Goal: Information Seeking & Learning: Learn about a topic

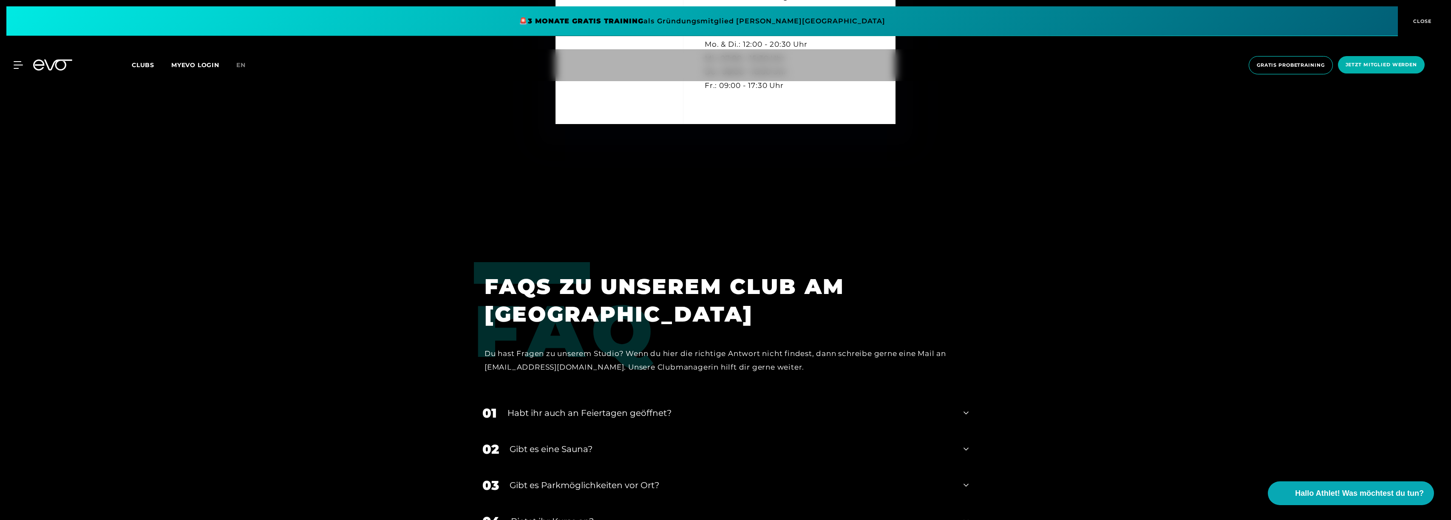
scroll to position [3458, 0]
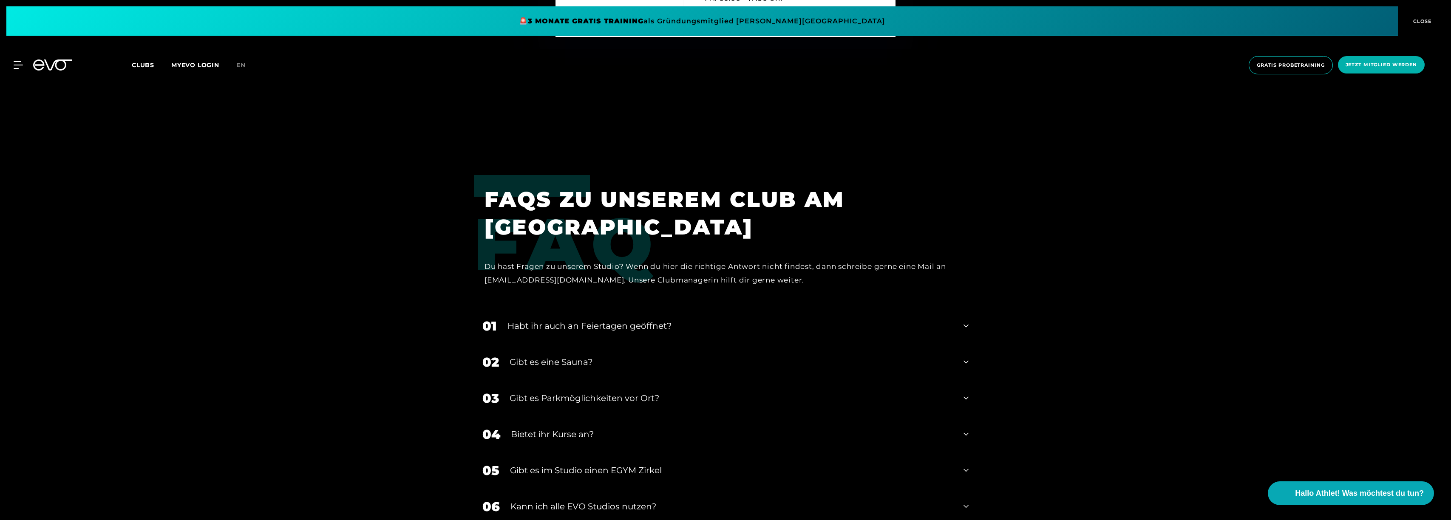
click at [577, 365] on div "Gibt es eine Sauna?" at bounding box center [731, 362] width 443 height 13
click at [971, 326] on div "01 Habt ihr auch an Feiertagen geöffnet?" at bounding box center [725, 326] width 503 height 36
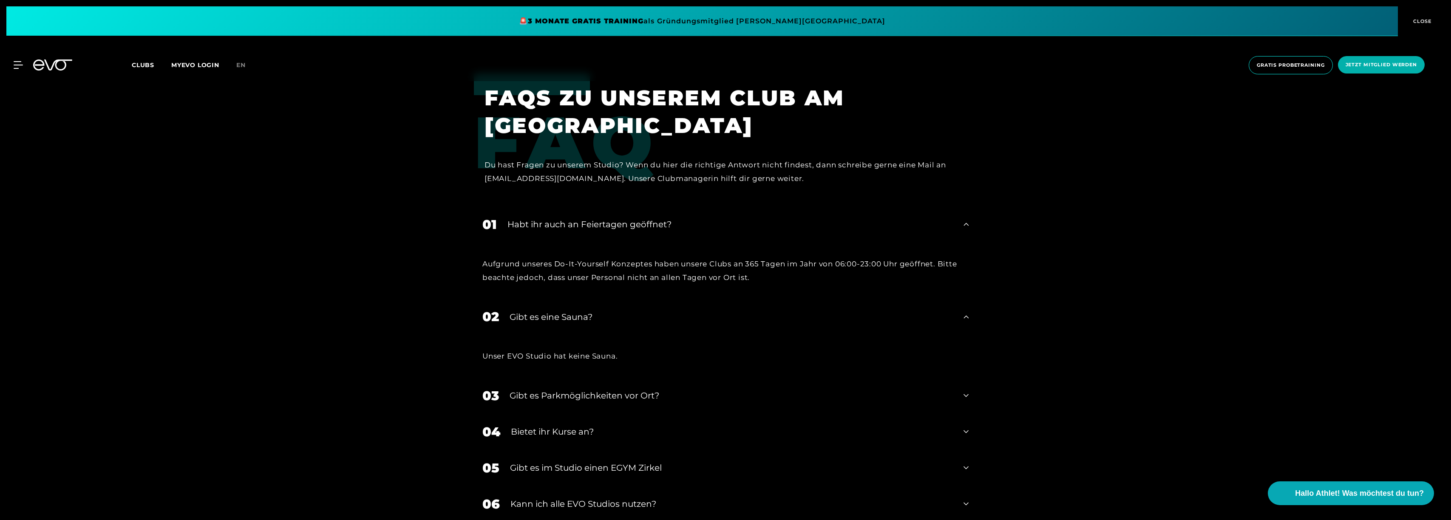
scroll to position [3708, 0]
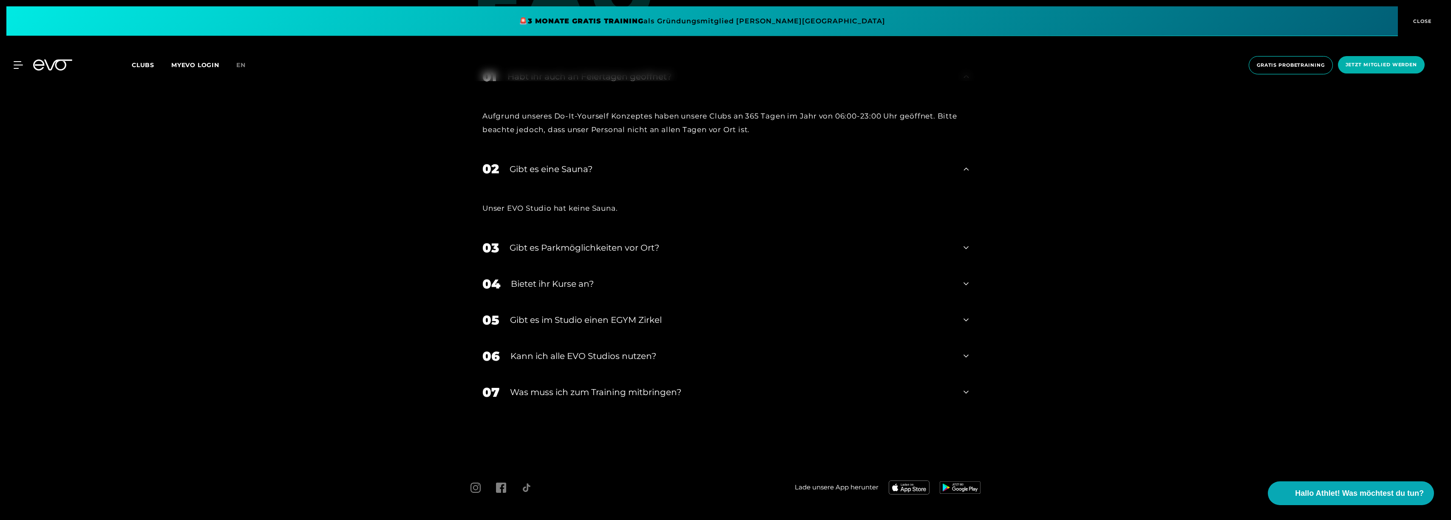
click at [621, 246] on div "Gibt es Parkmöglichkeiten vor Ort?" at bounding box center [731, 247] width 443 height 13
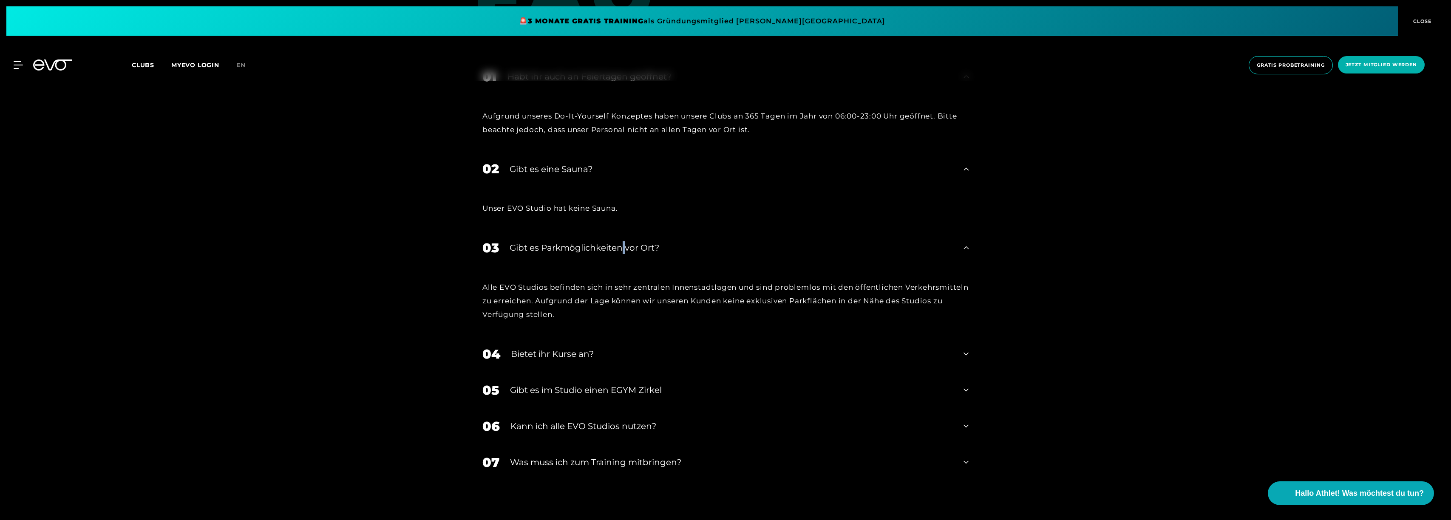
click at [621, 246] on div "Gibt es Parkmöglichkeiten vor Ort?" at bounding box center [731, 247] width 443 height 13
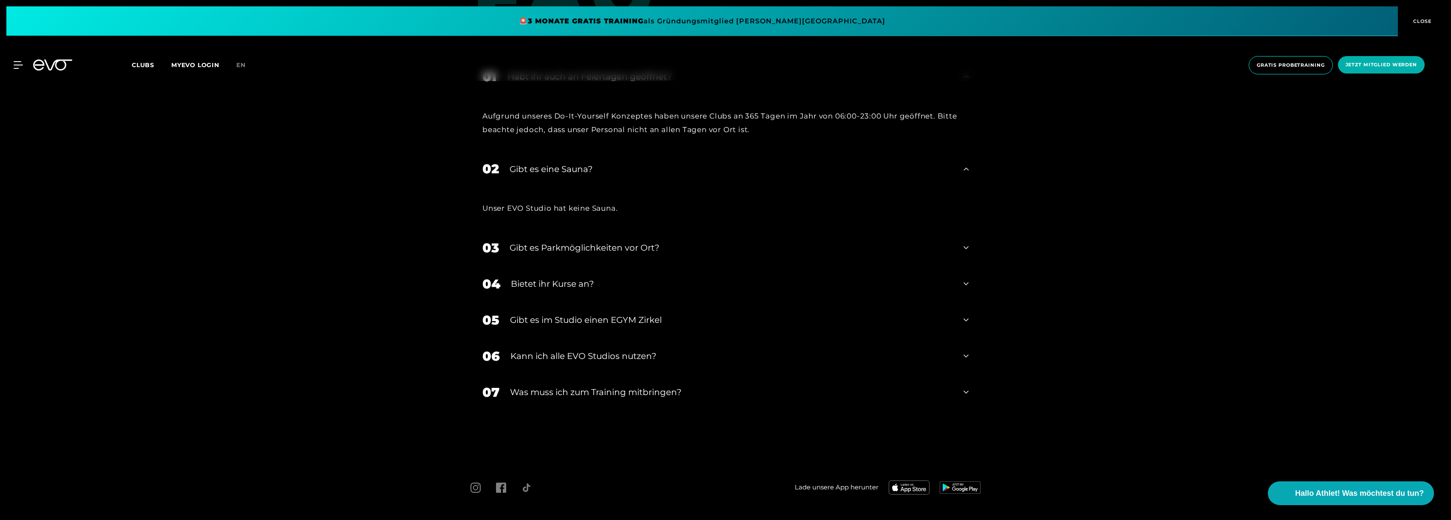
click at [576, 285] on div "Bietet ihr Kurse an?" at bounding box center [732, 284] width 442 height 13
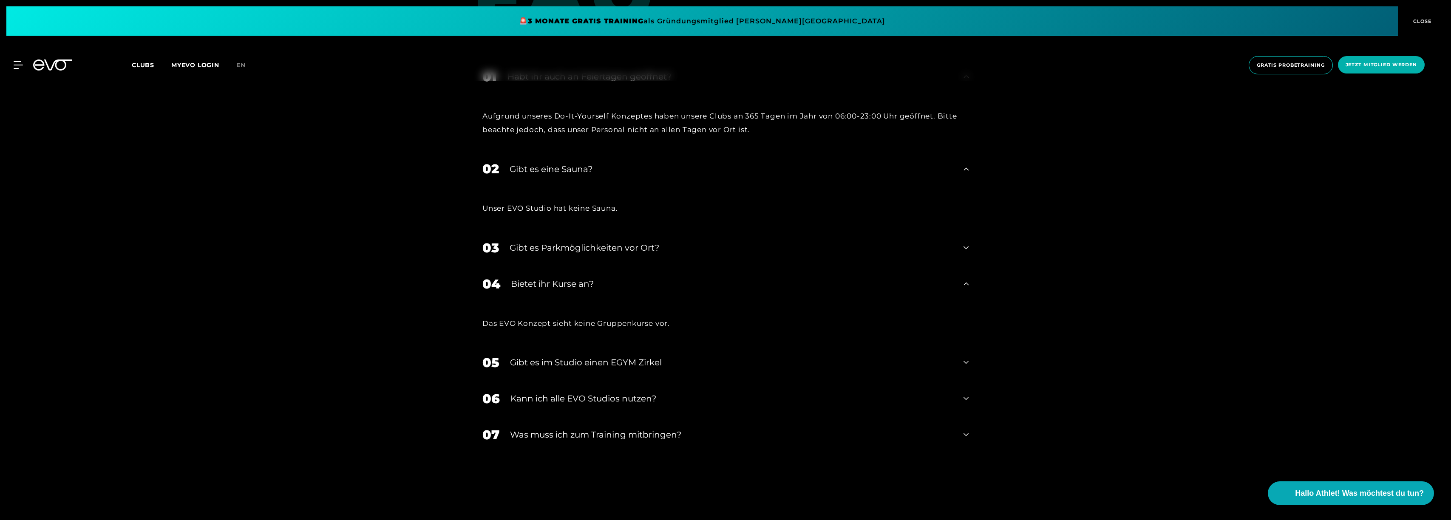
click at [577, 284] on div "Bietet ihr Kurse an?" at bounding box center [732, 284] width 442 height 13
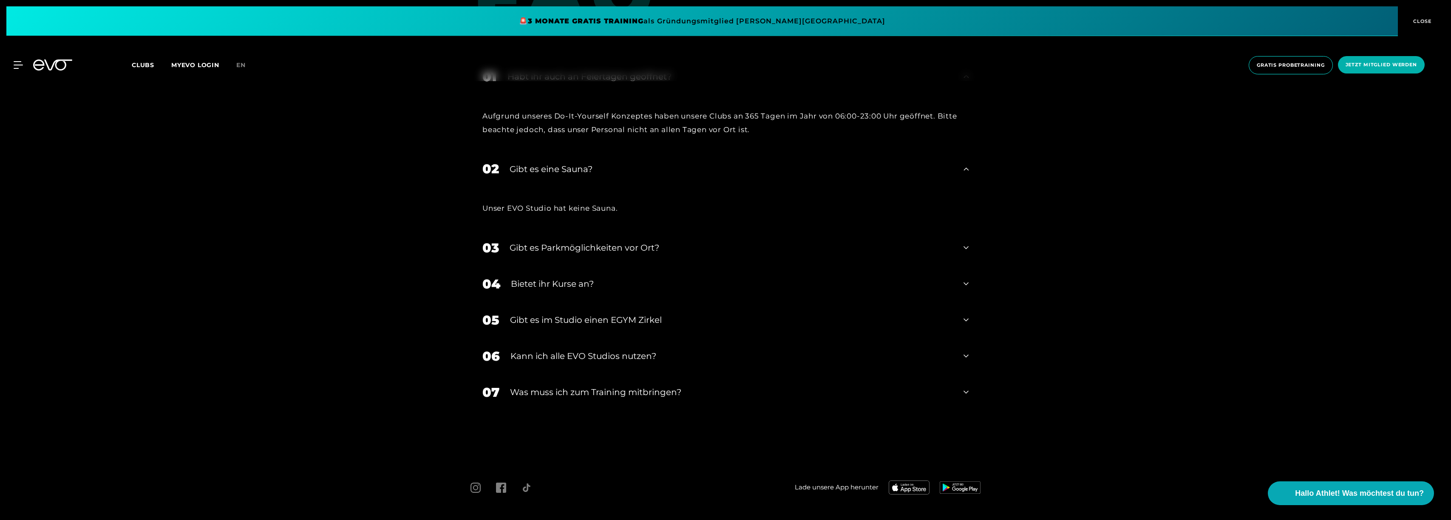
click at [559, 321] on div "Gibt es im Studio einen EGYM Zirkel" at bounding box center [731, 320] width 443 height 13
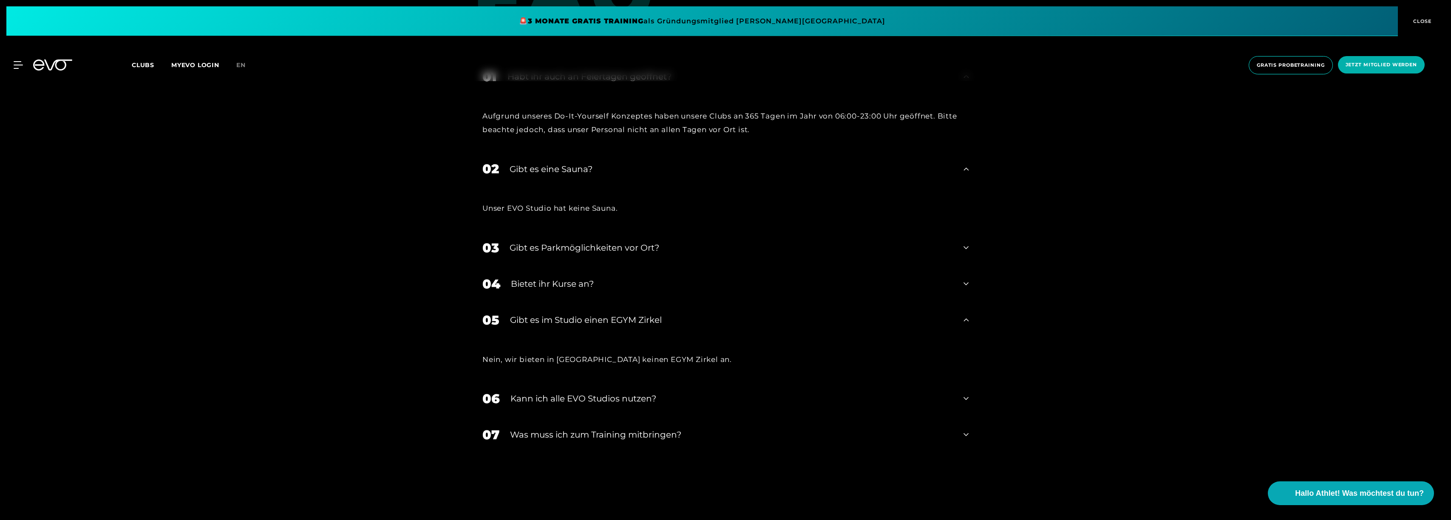
click at [560, 320] on div "Gibt es im Studio einen EGYM Zirkel" at bounding box center [731, 320] width 443 height 13
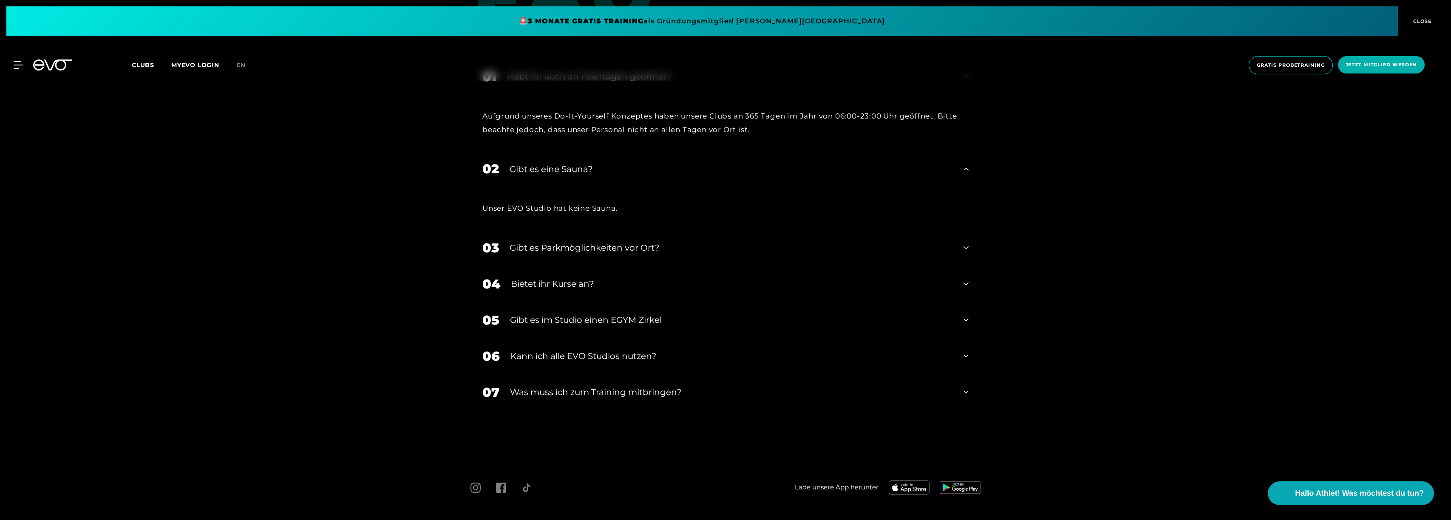
click at [574, 351] on div "Kann ich alle EVO Studios nutzen?" at bounding box center [732, 356] width 443 height 13
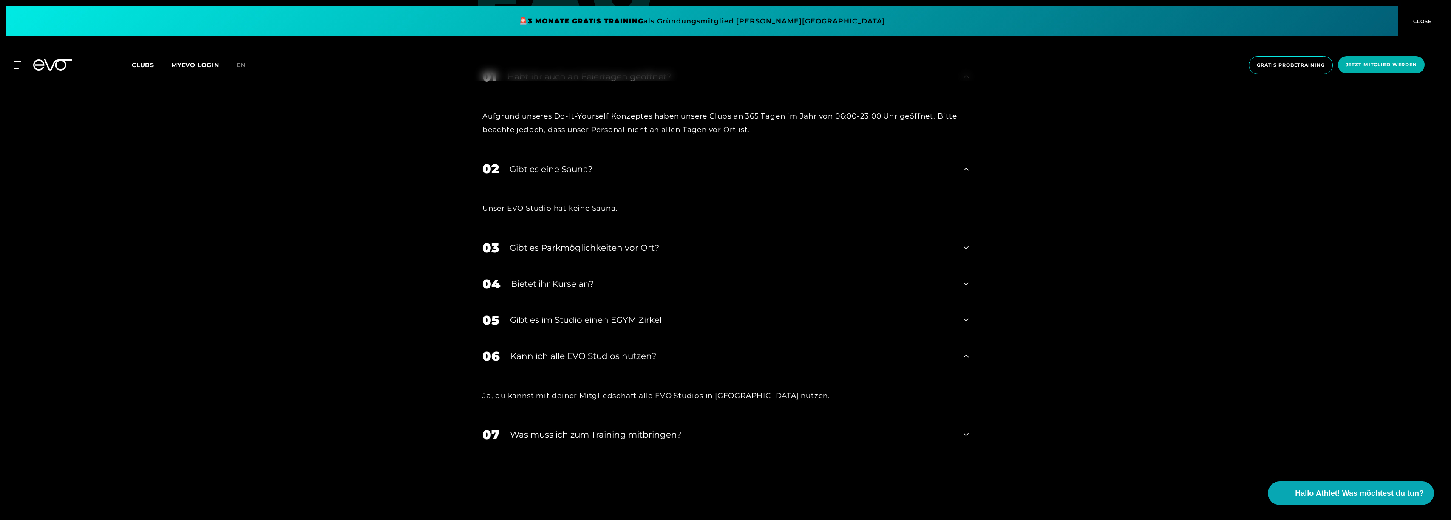
click at [619, 357] on div "Kann ich alle EVO Studios nutzen?" at bounding box center [732, 356] width 443 height 13
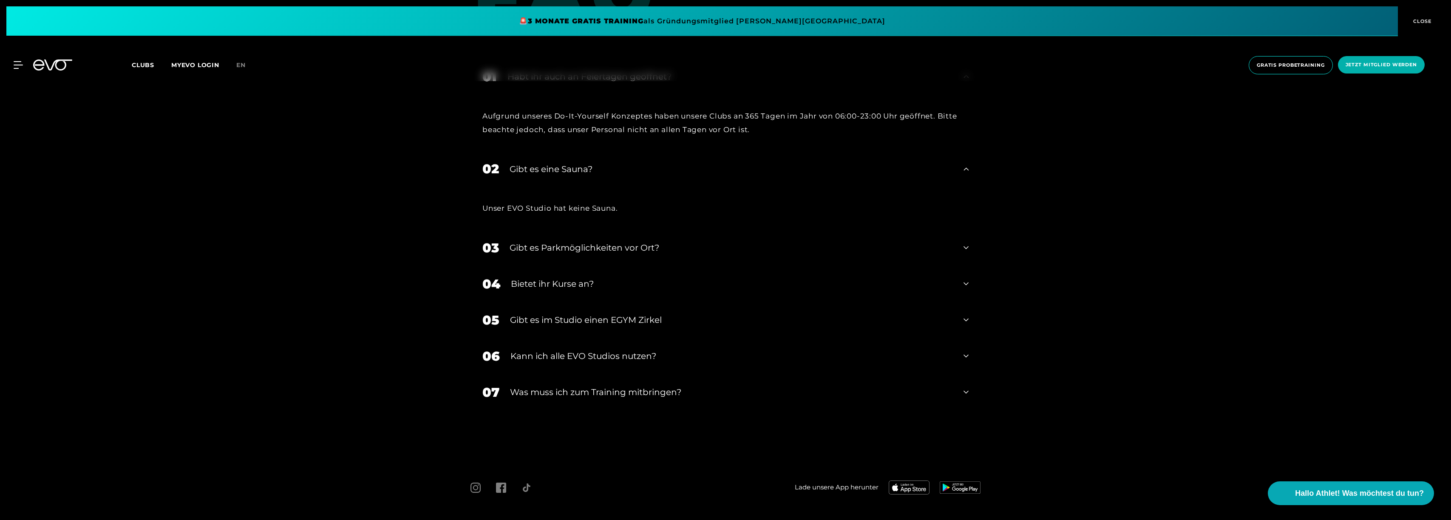
click at [583, 396] on div "Was muss ich zum Training mitbringen?" at bounding box center [731, 392] width 443 height 13
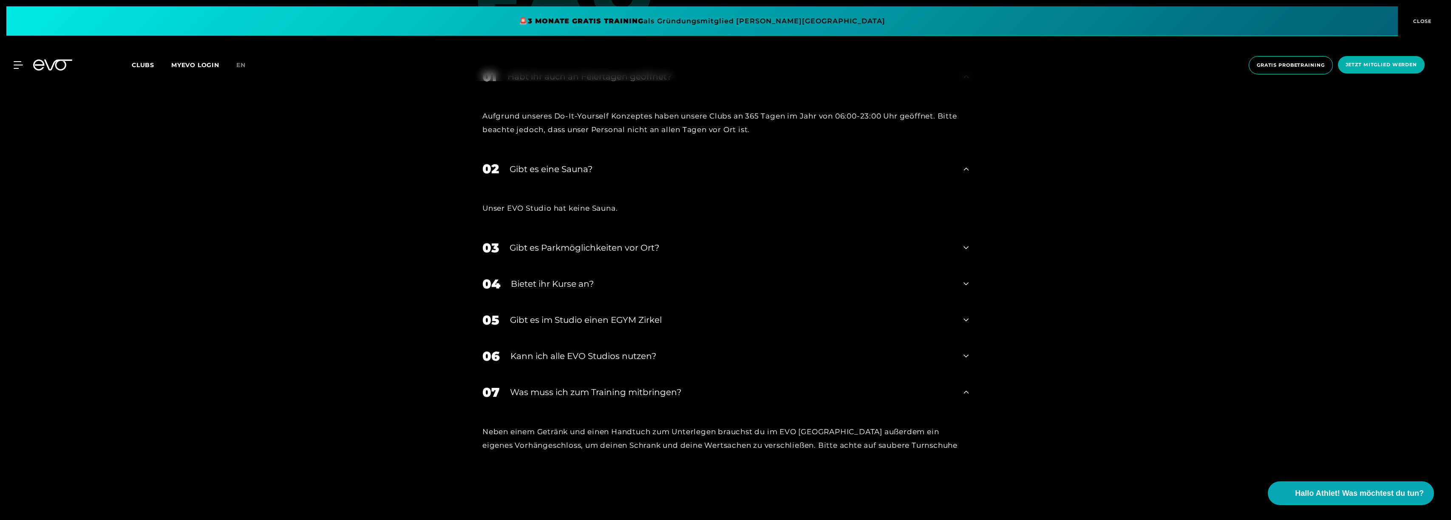
click at [965, 392] on icon at bounding box center [966, 392] width 5 height 3
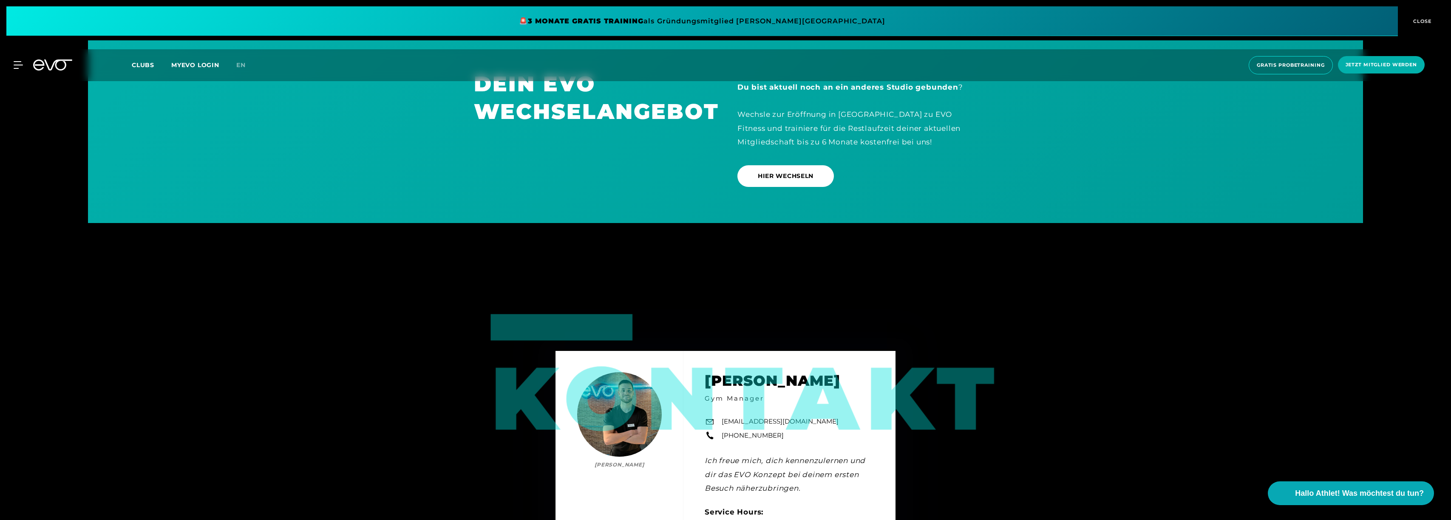
scroll to position [2704, 0]
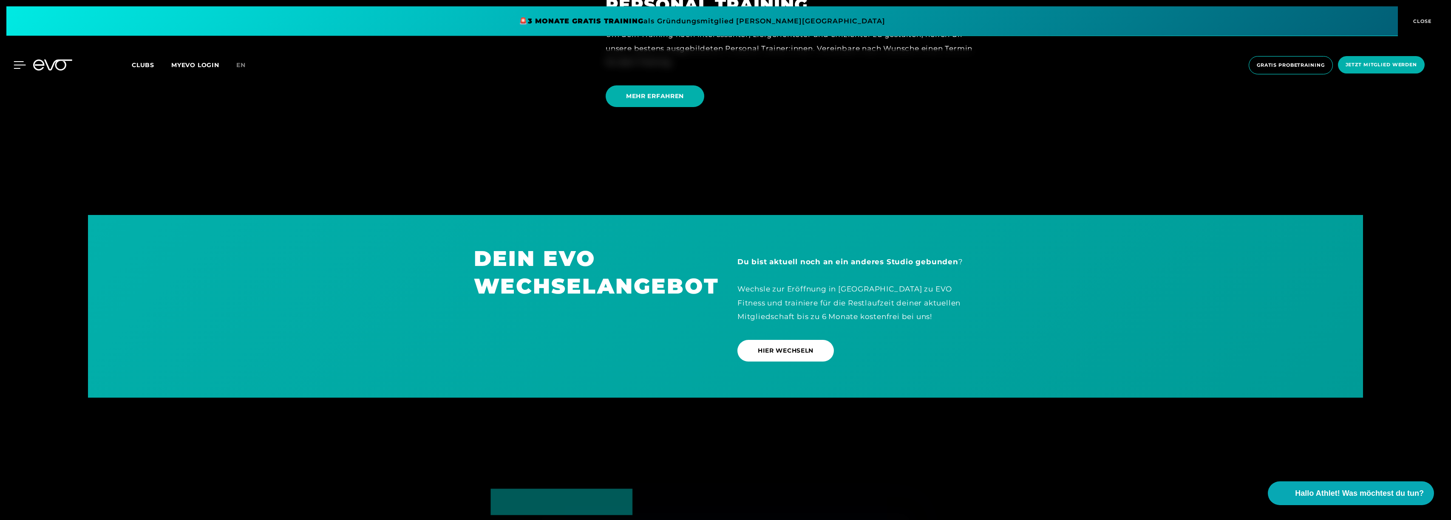
click at [14, 62] on icon at bounding box center [20, 65] width 12 height 8
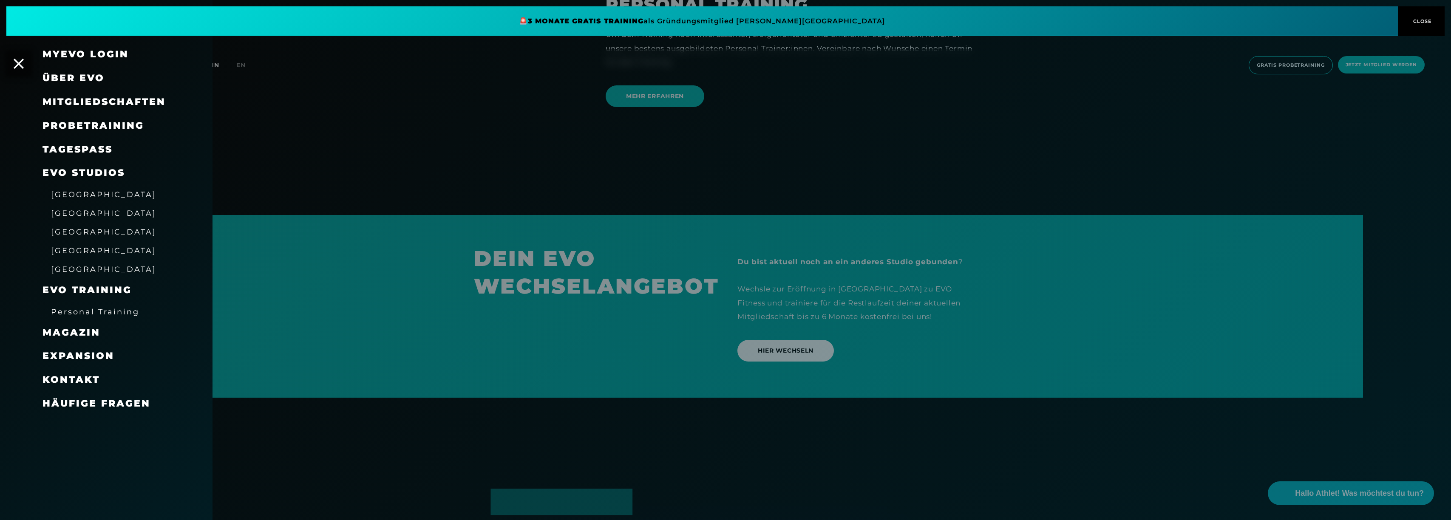
click at [89, 148] on link "TAGESPASS" at bounding box center [78, 149] width 70 height 11
